Goal: Task Accomplishment & Management: Manage account settings

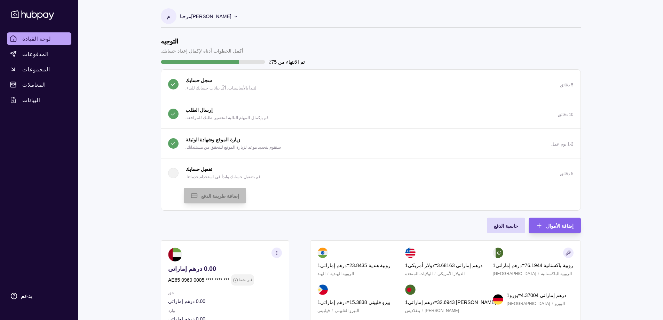
click at [198, 166] on font "تفعيل حسابك" at bounding box center [199, 169] width 27 height 6
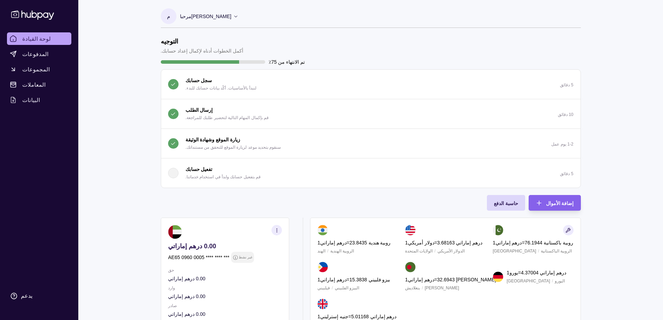
click at [199, 166] on p "تفعيل حسابك" at bounding box center [199, 169] width 27 height 8
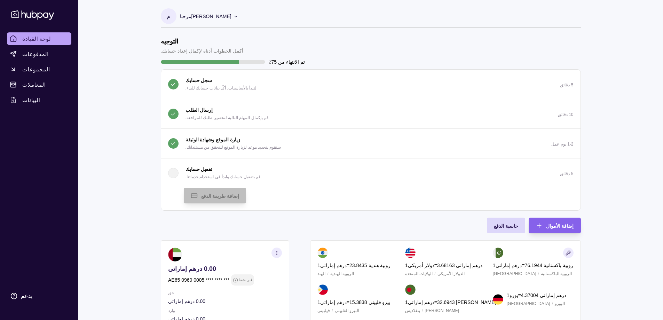
click at [444, 199] on div "إضافة طريقة الدفع" at bounding box center [379, 196] width 390 height 16
click at [443, 195] on div "إضافة طريقة الدفع" at bounding box center [379, 196] width 390 height 16
click at [201, 171] on font "تفعيل حسابك" at bounding box center [199, 169] width 27 height 6
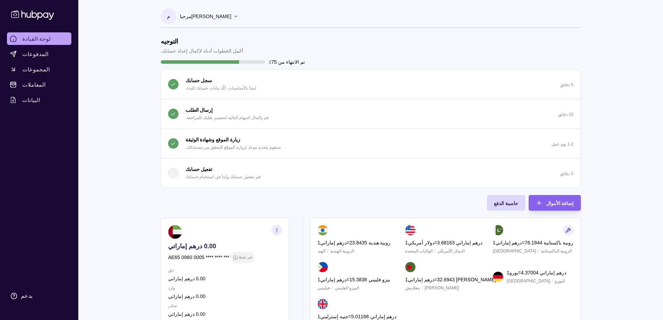
click at [201, 171] on font "تفعيل حسابك" at bounding box center [199, 169] width 27 height 6
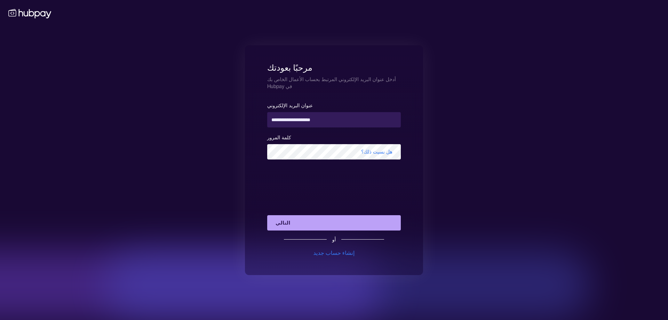
click at [296, 223] on button "التالي" at bounding box center [334, 222] width 134 height 15
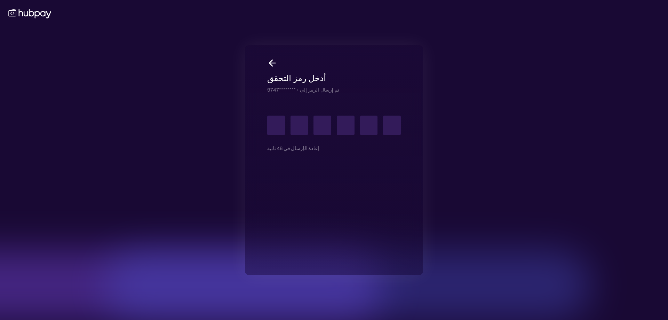
type input "*"
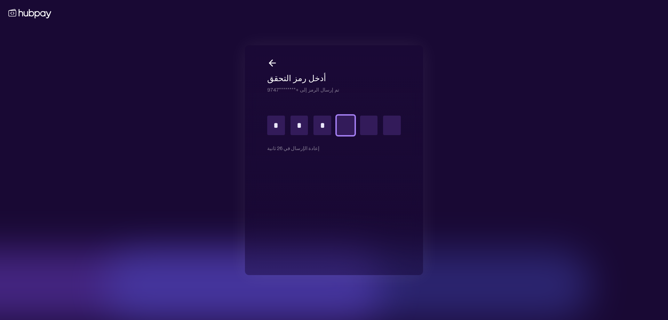
type input "*"
